Goal: Check status: Check status

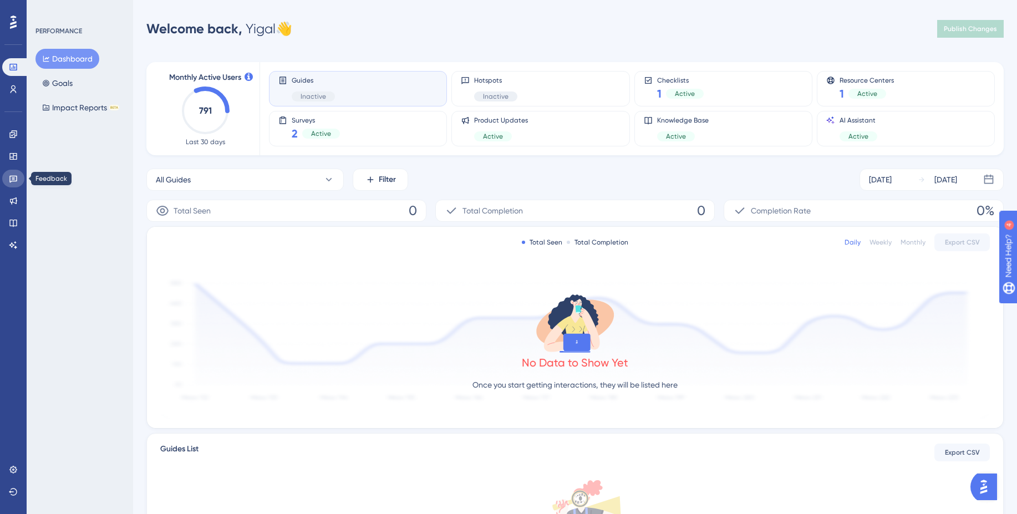
click at [19, 174] on link at bounding box center [13, 179] width 22 height 18
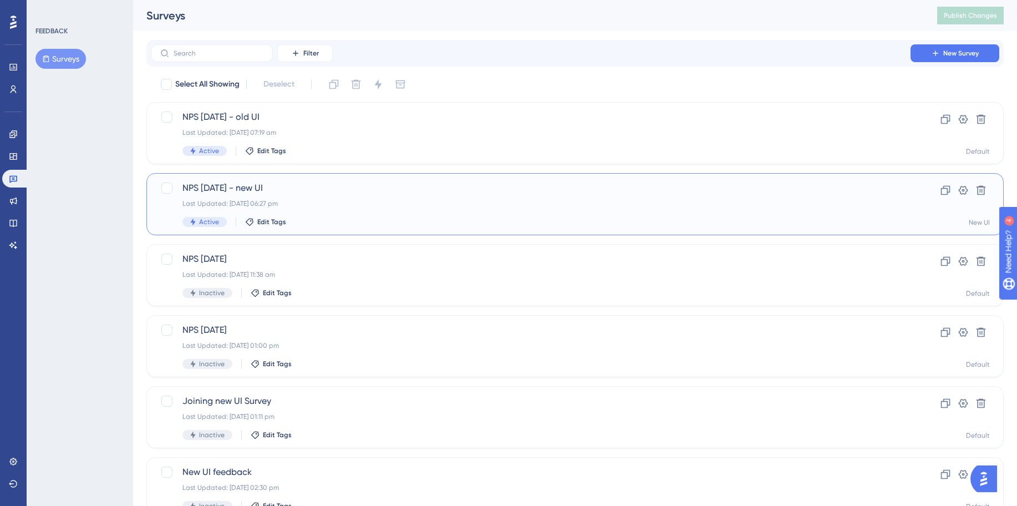
click at [325, 210] on div "NPS [DATE] - new UI Last Updated: [DATE] 06:27 pm Active Edit Tags" at bounding box center [530, 203] width 696 height 45
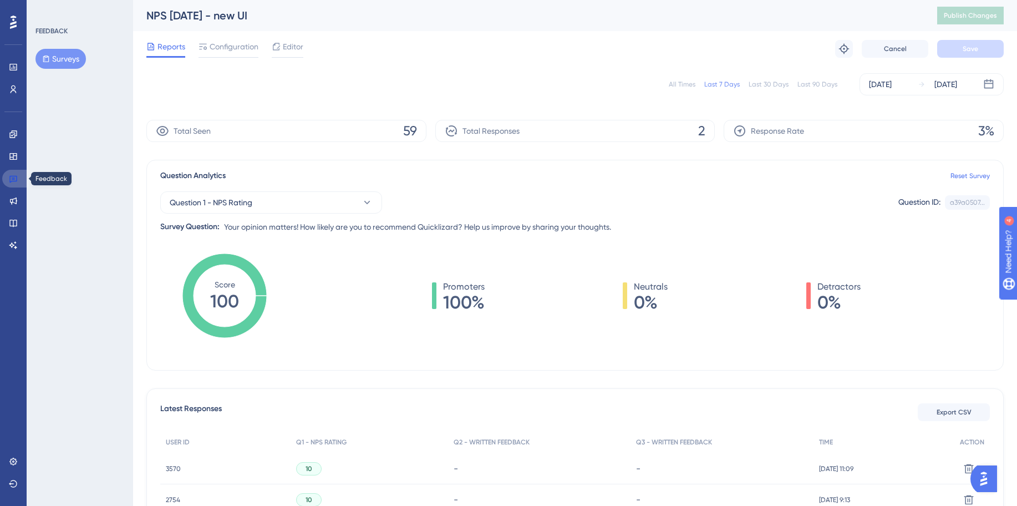
click at [13, 174] on icon at bounding box center [13, 178] width 9 height 9
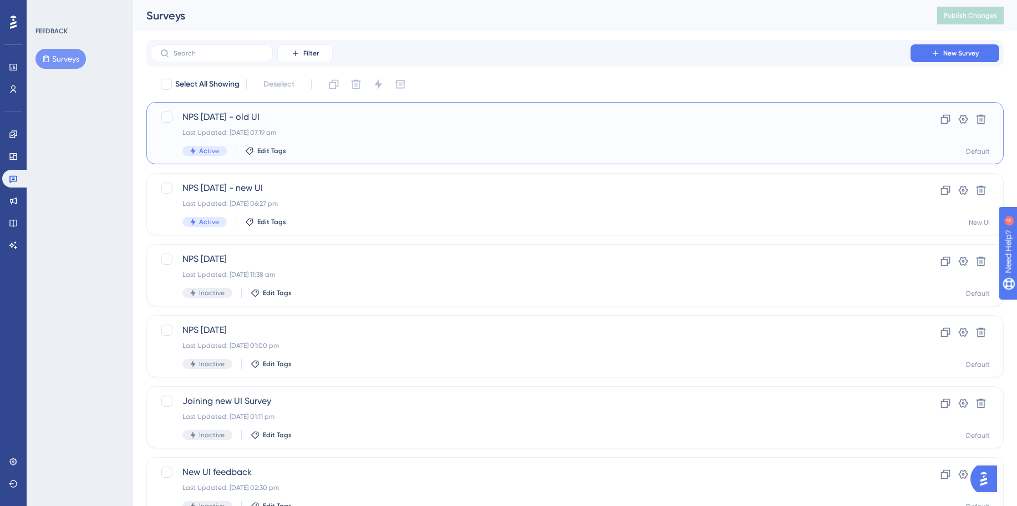
click at [405, 135] on div "Last Updated: [DATE] 07:19 am" at bounding box center [530, 132] width 696 height 9
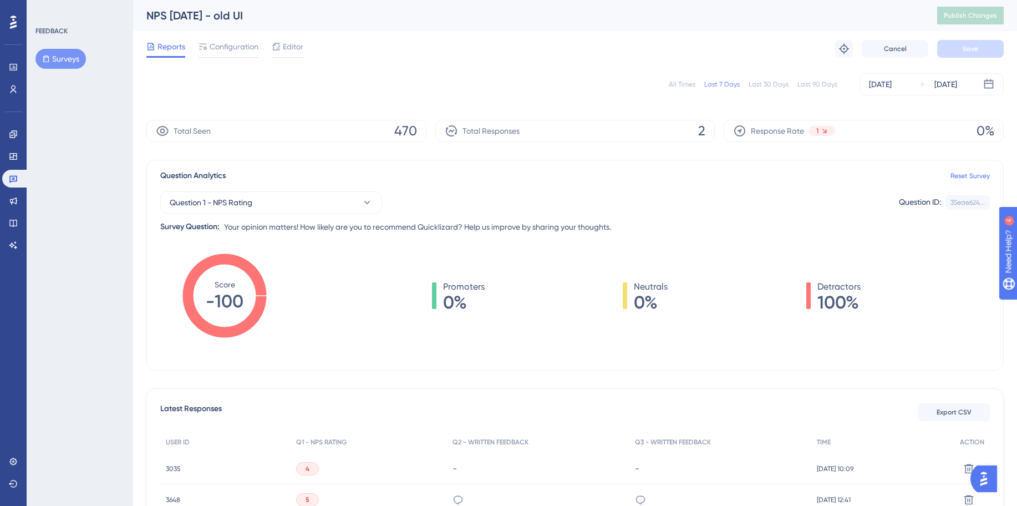
click at [693, 82] on div "All Times" at bounding box center [682, 84] width 27 height 9
click at [13, 175] on icon at bounding box center [13, 178] width 9 height 9
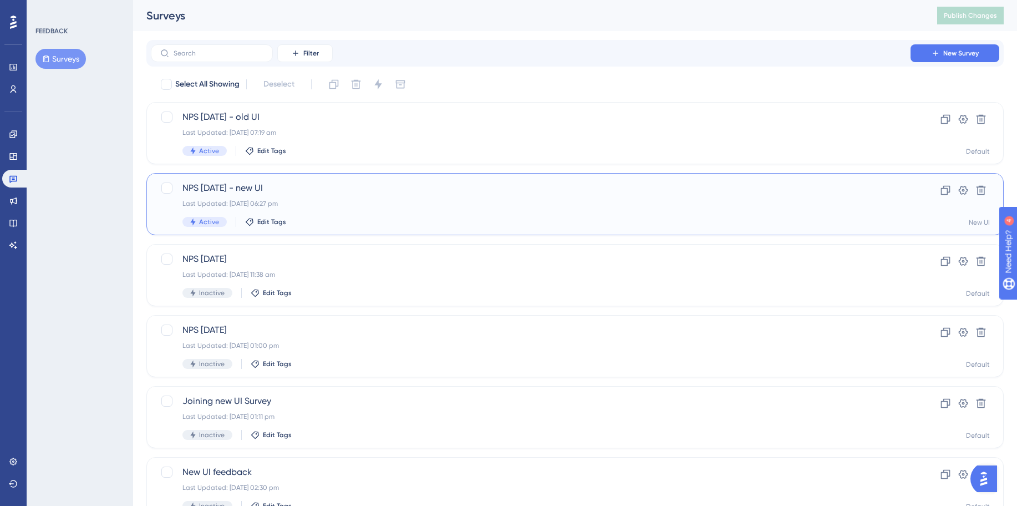
click at [389, 190] on span "NPS [DATE] - new UI" at bounding box center [530, 187] width 696 height 13
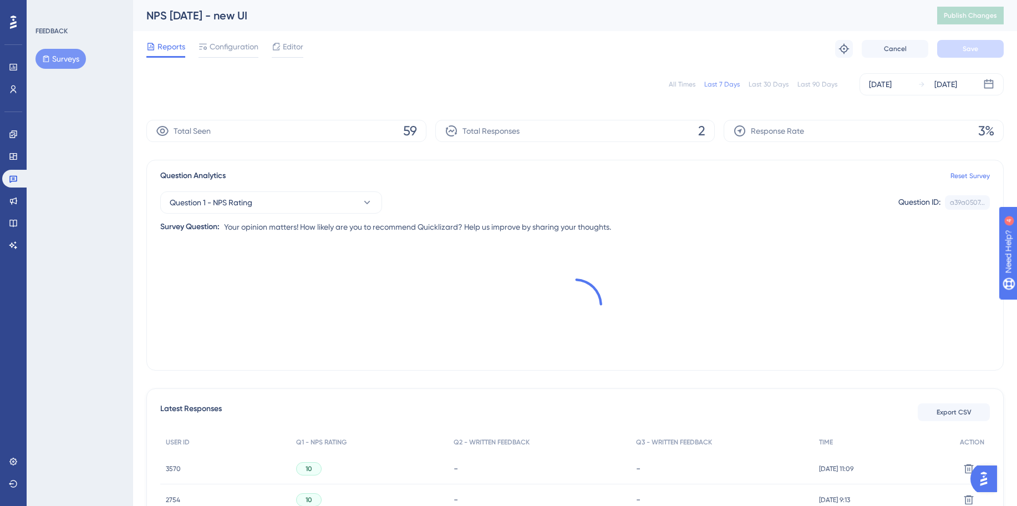
click at [692, 83] on div "All Times" at bounding box center [682, 84] width 27 height 9
